Goal: Transaction & Acquisition: Purchase product/service

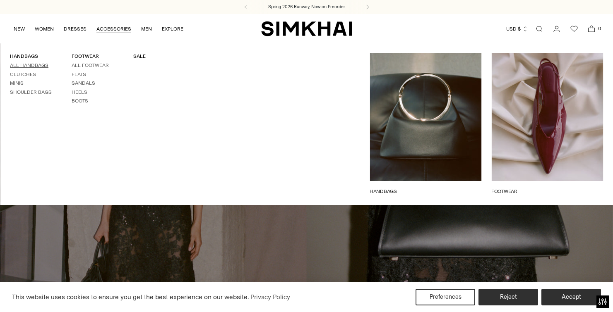
click at [37, 65] on link "All Handbags" at bounding box center [29, 65] width 38 height 6
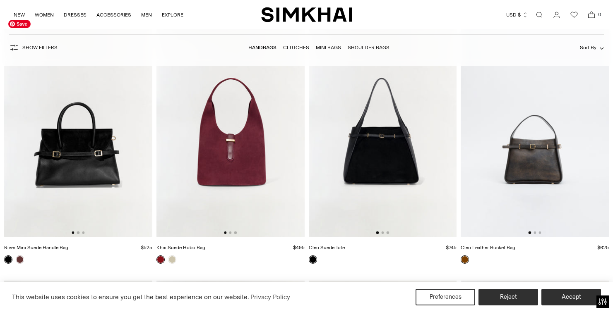
scroll to position [381, 0]
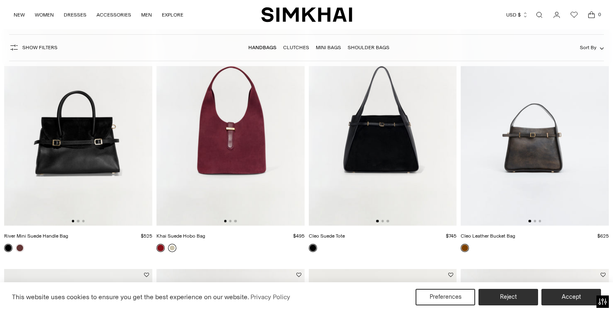
click at [171, 249] on link at bounding box center [172, 248] width 8 height 8
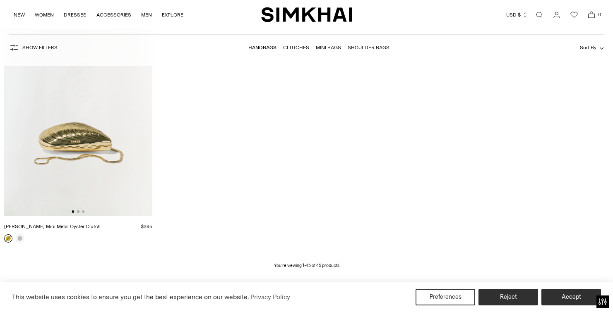
scroll to position [3151, 0]
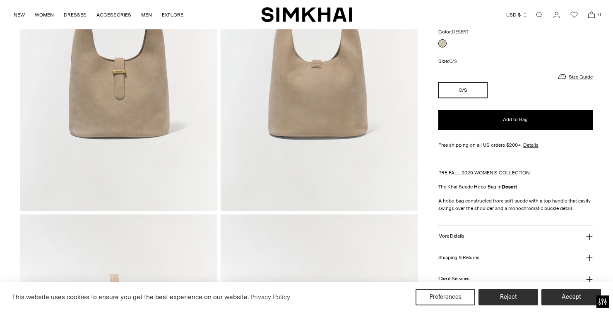
scroll to position [154, 0]
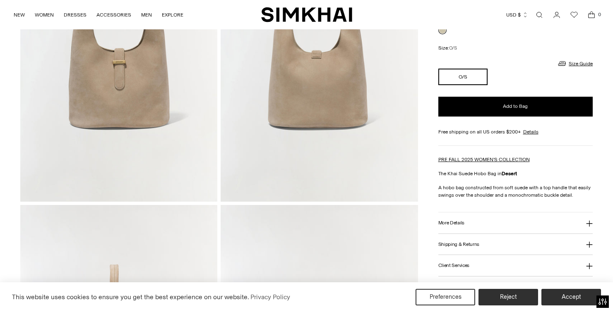
click at [588, 220] on icon at bounding box center [589, 223] width 7 height 7
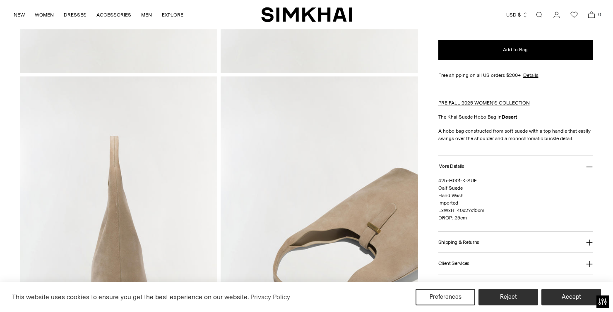
scroll to position [285, 0]
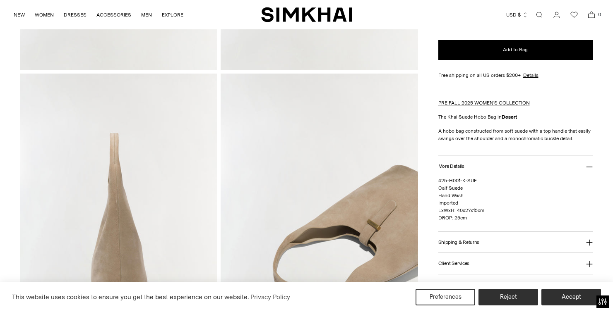
drag, startPoint x: 474, startPoint y: 82, endPoint x: 341, endPoint y: 57, distance: 135.6
click at [341, 57] on div "Home / Khai Suede Hobo Bag Khai Suede Hobo Bag Regular price $495 Unit price / …" at bounding box center [306, 72] width 572 height 594
